Goal: Information Seeking & Learning: Learn about a topic

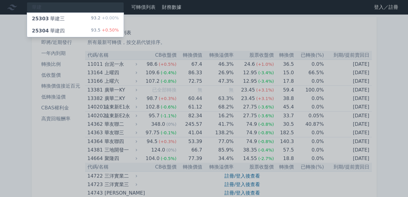
type input "華建"
click at [70, 29] on div "25304 華建四 93.5 +0.50%" at bounding box center [75, 31] width 97 height 12
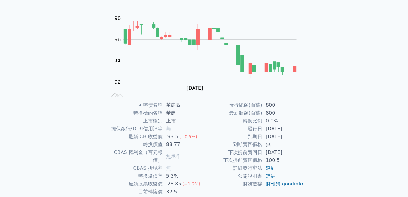
scroll to position [61, 0]
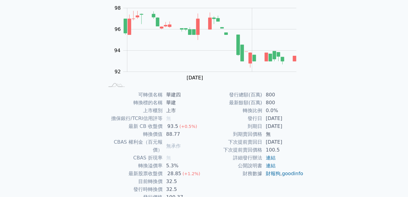
drag, startPoint x: 109, startPoint y: 92, endPoint x: 81, endPoint y: 90, distance: 27.4
click at [81, 90] on div "可轉債列表 財務數據 可轉債列表 財務數據 登入／註冊 登入／註冊 可轉債列表 › 25304 華建四 25304 華建四 可轉債詳細資訊 Zoom Out …" at bounding box center [204, 83] width 408 height 289
drag, startPoint x: 107, startPoint y: 91, endPoint x: 83, endPoint y: 92, distance: 24.3
click at [83, 92] on div "可轉債列表 財務數據 可轉債列表 財務數據 登入／註冊 登入／註冊 可轉債列表 › 25304 華建四 25304 華建四 可轉債詳細資訊 Zoom Out …" at bounding box center [204, 83] width 408 height 289
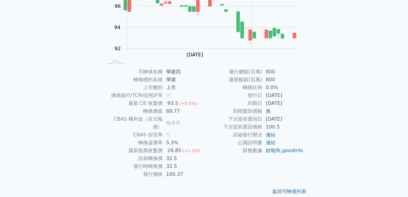
drag, startPoint x: 76, startPoint y: 87, endPoint x: 52, endPoint y: 90, distance: 24.6
click at [54, 88] on div "可轉債列表 財務數據 可轉債列表 財務數據 登入／註冊 登入／註冊 可轉債列表 › 25304 華建四 25304 華建四 可轉債詳細資訊 Zoom Out …" at bounding box center [204, 60] width 408 height 289
drag, startPoint x: 22, startPoint y: 106, endPoint x: 63, endPoint y: 106, distance: 41.3
click at [22, 106] on div "可轉債列表 財務數據 可轉債列表 財務數據 登入／註冊 登入／註冊 可轉債列表 › 25304 華建四 25304 華建四 可轉債詳細資訊 Zoom Out …" at bounding box center [204, 60] width 408 height 289
drag, startPoint x: 118, startPoint y: 94, endPoint x: 87, endPoint y: 94, distance: 31.6
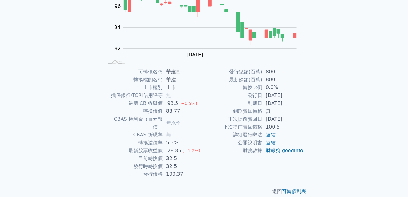
click at [87, 94] on div "可轉債列表 財務數據 可轉債列表 財務數據 登入／註冊 登入／註冊 可轉債列表 › 25304 華建四 25304 華建四 可轉債詳細資訊 Zoom Out …" at bounding box center [204, 60] width 408 height 289
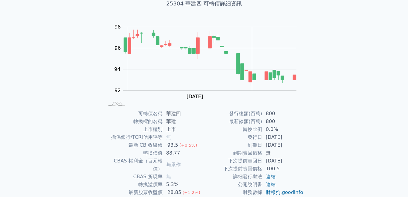
scroll to position [0, 0]
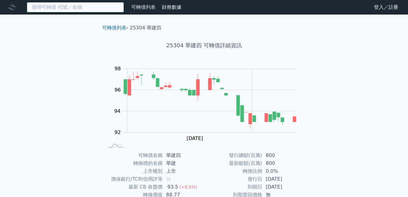
click at [85, 6] on input at bounding box center [75, 7] width 97 height 10
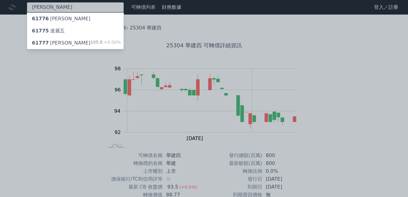
type input "[PERSON_NAME]"
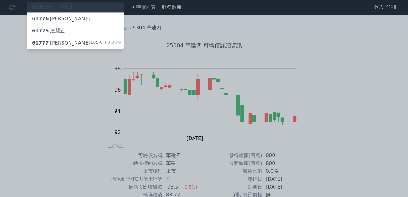
click at [70, 39] on div "61777 達麗七 105.0 +0.00%" at bounding box center [75, 43] width 97 height 12
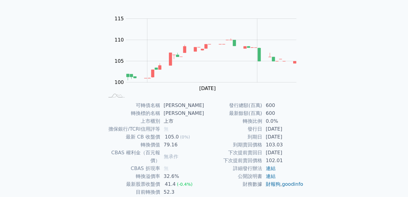
scroll to position [61, 0]
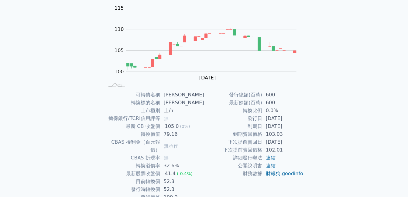
drag, startPoint x: 223, startPoint y: 102, endPoint x: 196, endPoint y: 103, distance: 26.7
click at [196, 103] on td "[PERSON_NAME]" at bounding box center [182, 103] width 44 height 8
drag, startPoint x: 209, startPoint y: 108, endPoint x: 186, endPoint y: 113, distance: 23.1
click at [186, 113] on td "上市" at bounding box center [182, 111] width 44 height 8
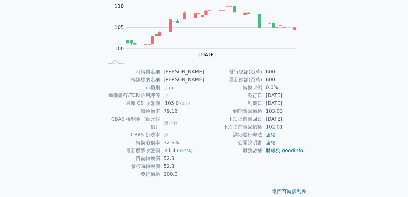
drag, startPoint x: 186, startPoint y: 113, endPoint x: 145, endPoint y: 128, distance: 44.4
click at [145, 131] on td "CBAS 折現率" at bounding box center [132, 135] width 56 height 8
drag, startPoint x: 136, startPoint y: 132, endPoint x: 91, endPoint y: 126, distance: 44.7
click at [91, 128] on div "可轉債列表 › 61777 達麗七 61777 達麗七 可轉債詳細資訊 Zoom Out 104 96 98 100 102 120 115 110 105 …" at bounding box center [203, 68] width 233 height 275
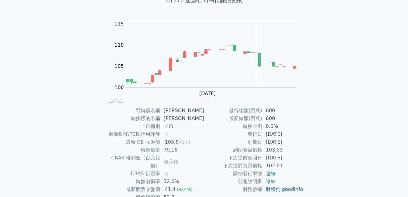
scroll to position [0, 0]
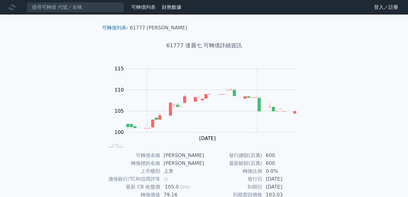
drag, startPoint x: 105, startPoint y: 111, endPoint x: 68, endPoint y: 106, distance: 37.7
click at [68, 106] on div "可轉債列表 財務數據 可轉債列表 財務數據 登入／註冊 登入／註冊 可轉債列表 › 61777 達麗七 61777 達麗七 可轉債詳細資訊 Zoom Out …" at bounding box center [204, 144] width 408 height 289
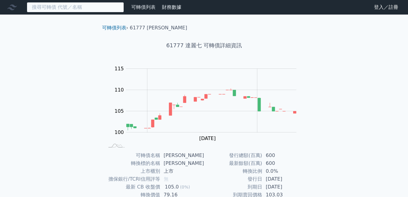
click at [86, 7] on input at bounding box center [75, 7] width 97 height 10
paste input "[PERSON_NAME]"
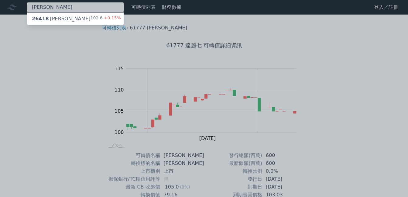
type input "[PERSON_NAME]"
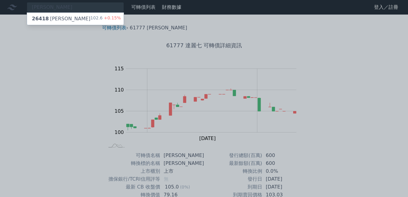
click at [82, 15] on div "26418 正德八 102.6 +0.15%" at bounding box center [75, 19] width 97 height 12
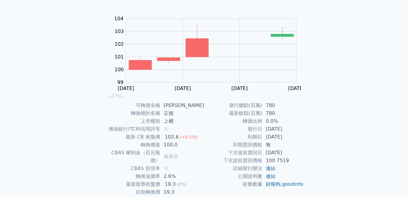
scroll to position [61, 0]
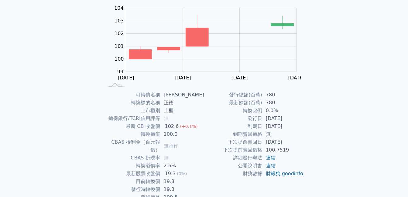
drag, startPoint x: 169, startPoint y: 101, endPoint x: 128, endPoint y: 101, distance: 41.3
click at [128, 101] on td "轉換標的名稱" at bounding box center [132, 103] width 56 height 8
drag, startPoint x: 138, startPoint y: 88, endPoint x: 104, endPoint y: 95, distance: 35.3
click at [104, 95] on div "可轉債名稱 [PERSON_NAME] 轉換標的名稱 正德 上市櫃別 上櫃 擔保銀行/TCRI信用評等 無 最新 CB 收盤價 102.6 (+0.1%) 轉…" at bounding box center [204, 146] width 214 height 111
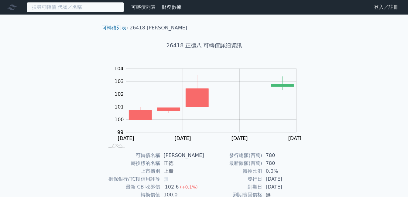
click at [87, 7] on input at bounding box center [75, 7] width 97 height 10
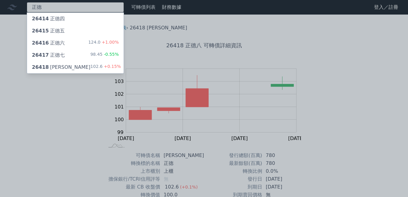
type input "正德"
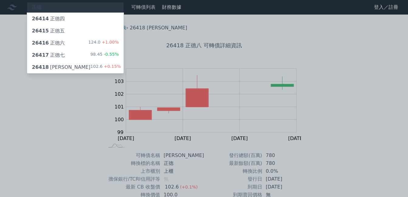
click at [63, 42] on div "26416 正德六 124.0 +1.00%" at bounding box center [75, 43] width 97 height 12
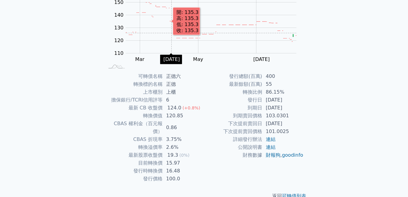
scroll to position [84, 0]
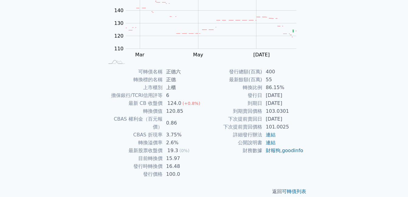
drag, startPoint x: 157, startPoint y: 96, endPoint x: 111, endPoint y: 101, distance: 45.9
click at [111, 101] on td "最新 CB 收盤價" at bounding box center [133, 104] width 58 height 8
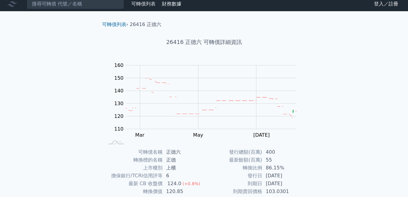
scroll to position [0, 0]
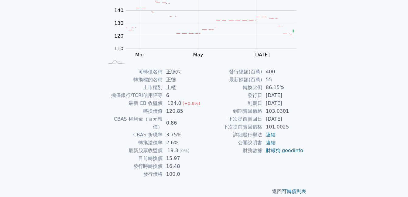
drag, startPoint x: 108, startPoint y: 38, endPoint x: 65, endPoint y: 45, distance: 44.1
click at [65, 45] on div "可轉債列表 財務數據 可轉債列表 財務數據 登入／註冊 登入／註冊 可轉債列表 › 26416 正德六 26416 正德六 可轉債詳細資訊 Zoom Out …" at bounding box center [204, 60] width 408 height 289
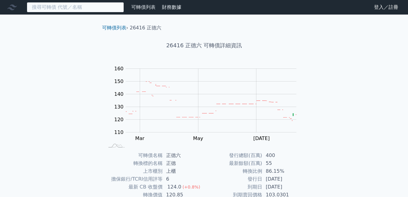
click at [76, 8] on input at bounding box center [75, 7] width 97 height 10
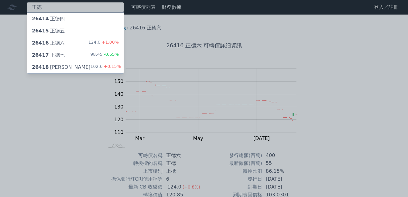
type input "正德"
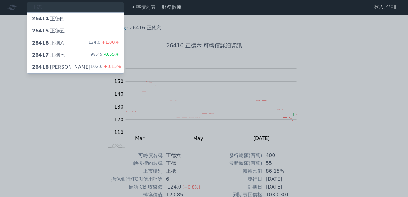
click at [63, 31] on div "26415 [PERSON_NAME]" at bounding box center [75, 31] width 97 height 12
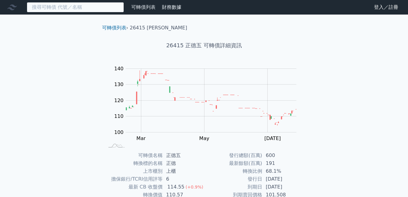
click at [75, 3] on input at bounding box center [75, 7] width 97 height 10
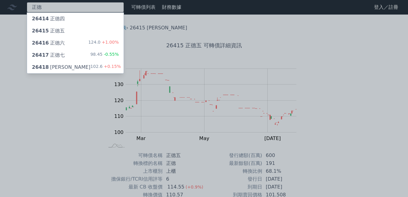
type input "正德"
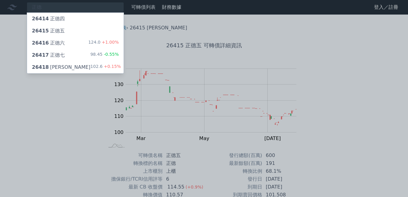
click at [69, 58] on div "26417 正德七 98.45 -0.55%" at bounding box center [75, 55] width 97 height 12
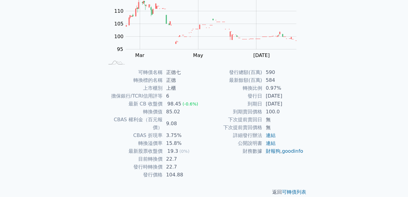
scroll to position [84, 0]
drag, startPoint x: 124, startPoint y: 87, endPoint x: 99, endPoint y: 95, distance: 26.6
click at [99, 95] on div "可轉債名稱 正德七 轉換標的名稱 正德 上市櫃別 上櫃 擔保銀行/TCRI信用評等 6 最新 CB 收盤價 98.45 (-0.6%) 轉換價值 85.02 …" at bounding box center [204, 123] width 214 height 111
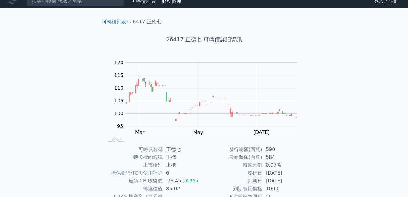
scroll to position [0, 0]
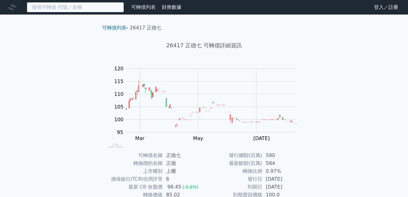
click at [92, 7] on input at bounding box center [75, 7] width 97 height 10
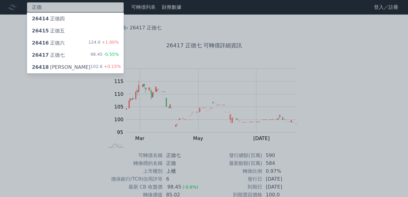
type input "正德"
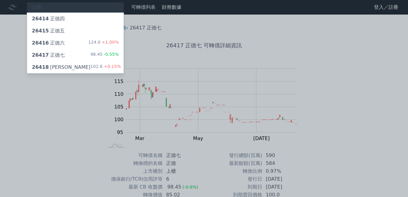
click at [74, 62] on div "26418 正德八 102.6 +0.15%" at bounding box center [75, 67] width 97 height 12
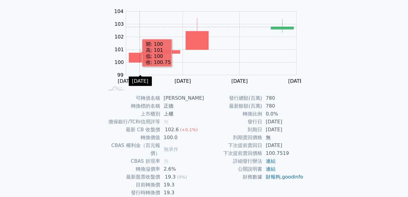
scroll to position [84, 0]
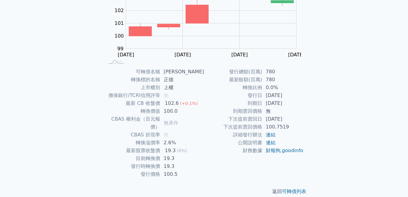
drag, startPoint x: 95, startPoint y: 106, endPoint x: 70, endPoint y: 106, distance: 25.2
click at [70, 106] on div "可轉債列表 財務數據 可轉債列表 財務數據 登入／註冊 登入／註冊 可轉債列表 › 26418 正德八 26418 正德八 可轉債詳細資訊 Zoom Out …" at bounding box center [204, 60] width 408 height 289
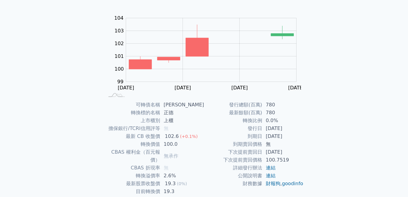
scroll to position [0, 0]
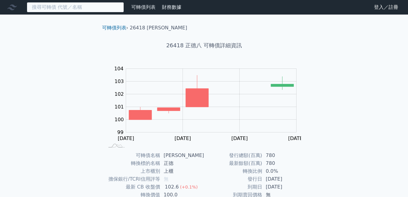
click at [91, 5] on input at bounding box center [75, 7] width 97 height 10
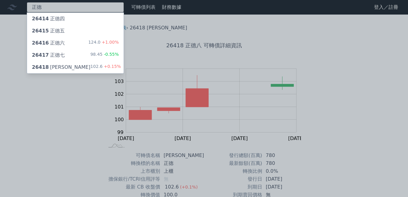
type input "正德"
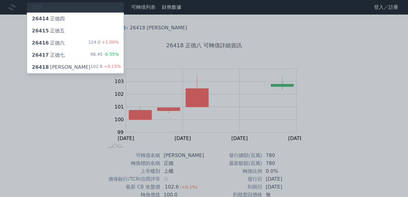
click at [64, 42] on div "26416 正德六 124.0 +1.00%" at bounding box center [75, 43] width 97 height 12
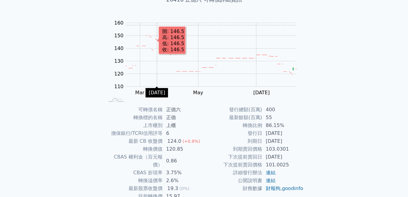
scroll to position [61, 0]
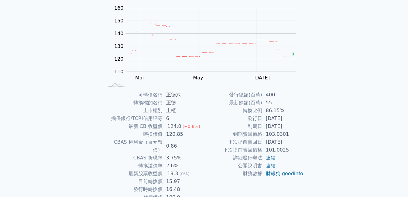
drag, startPoint x: 117, startPoint y: 98, endPoint x: 81, endPoint y: 99, distance: 35.5
click at [81, 99] on div "可轉債列表 財務數據 可轉債列表 財務數據 登入／註冊 登入／註冊 可轉債列表 › 26416 正德六 26416 正德六 可轉債詳細資訊 Zoom Out …" at bounding box center [204, 83] width 408 height 289
drag, startPoint x: 91, startPoint y: 91, endPoint x: 66, endPoint y: 90, distance: 25.2
drag, startPoint x: 66, startPoint y: 90, endPoint x: 55, endPoint y: 87, distance: 11.6
click at [46, 89] on div "可轉債列表 財務數據 可轉債列表 財務數據 登入／註冊 登入／註冊 可轉債列表 › 26416 正德六 26416 正德六 可轉債詳細資訊 Zoom Out …" at bounding box center [204, 83] width 408 height 289
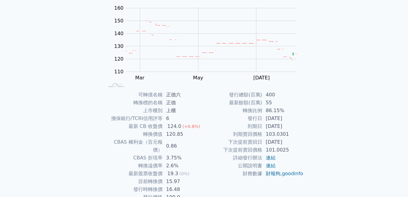
scroll to position [84, 0]
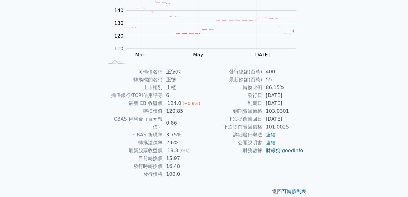
drag, startPoint x: 137, startPoint y: 73, endPoint x: 109, endPoint y: 77, distance: 28.1
click at [109, 77] on td "轉換標的名稱" at bounding box center [133, 80] width 58 height 8
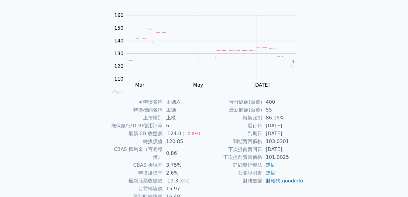
scroll to position [0, 0]
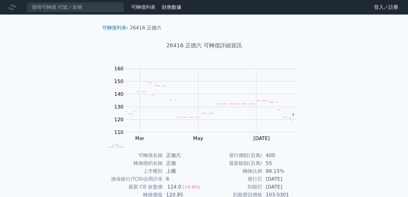
drag, startPoint x: 113, startPoint y: 77, endPoint x: 77, endPoint y: 77, distance: 36.1
click at [77, 77] on div "可轉債列表 財務數據 可轉債列表 財務數據 登入／註冊 登入／註冊 可轉債列表 › 26416 正德六 26416 正德六 可轉債詳細資訊 Zoom Out …" at bounding box center [204, 144] width 408 height 289
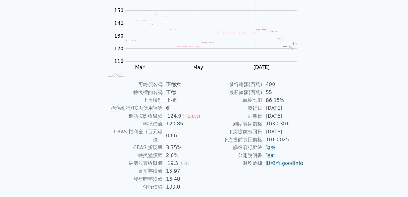
scroll to position [84, 0]
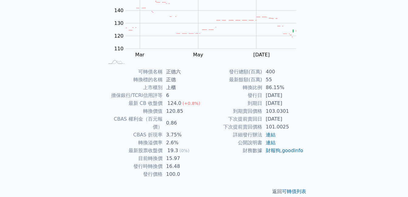
drag, startPoint x: 82, startPoint y: 75, endPoint x: 56, endPoint y: 70, distance: 27.1
click at [53, 70] on div "可轉債列表 財務數據 可轉債列表 財務數據 登入／註冊 登入／註冊 可轉債列表 › 26416 正德六 26416 正德六 可轉債詳細資訊 Zoom Out …" at bounding box center [204, 60] width 408 height 289
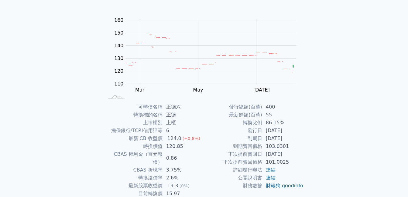
scroll to position [0, 0]
